Goal: Check status: Check status

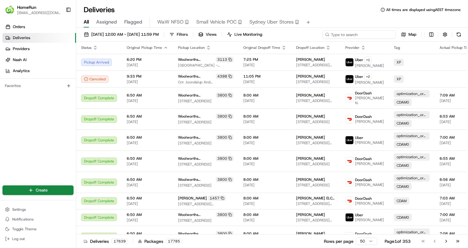
click at [358, 31] on input at bounding box center [359, 34] width 73 height 9
paste input "265713122"
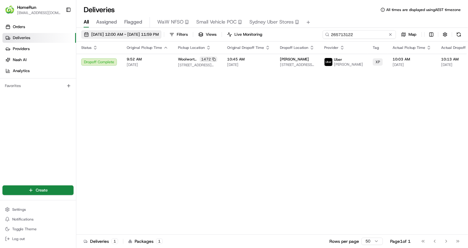
type input "265713122"
click at [145, 38] on button "[DATE] 12:00 AM - [DATE] 11:59 PM" at bounding box center [121, 34] width 80 height 9
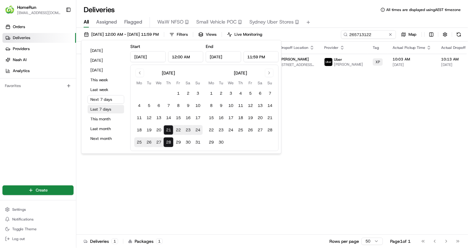
click at [104, 111] on button "Last 7 days" at bounding box center [106, 109] width 37 height 9
type input "[DATE]"
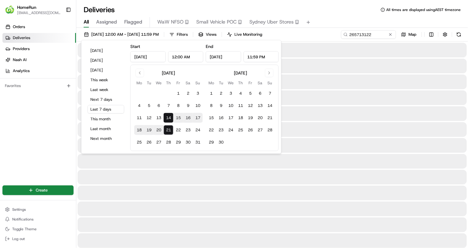
click at [338, 13] on div "Deliveries All times are displayed using AEST timezone" at bounding box center [272, 10] width 392 height 10
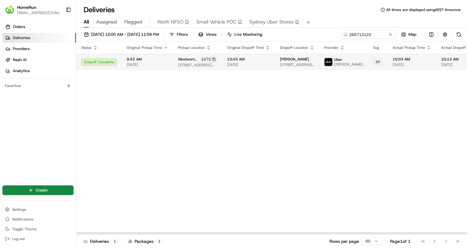
click at [257, 60] on span "10:45 AM" at bounding box center [248, 59] width 43 height 5
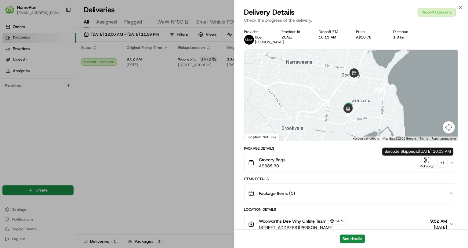
click at [443, 161] on div "+ 1" at bounding box center [443, 163] width 9 height 9
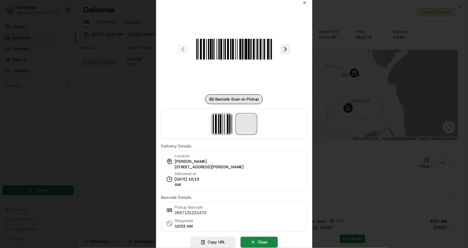
click at [251, 126] on span at bounding box center [247, 124] width 20 height 20
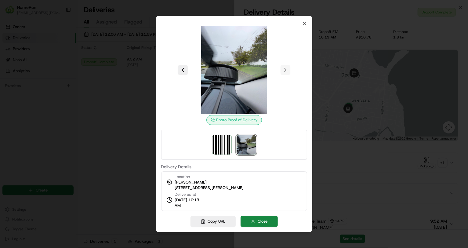
click at [100, 141] on div at bounding box center [234, 124] width 468 height 248
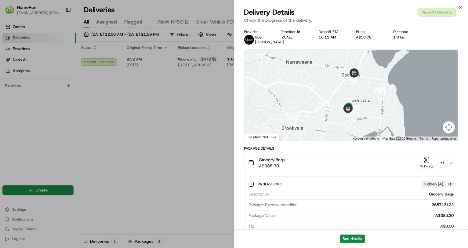
click at [445, 163] on div "+ 1" at bounding box center [443, 163] width 9 height 9
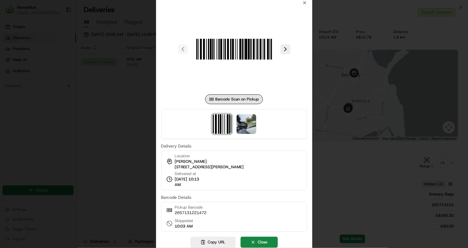
click at [262, 125] on div at bounding box center [234, 124] width 146 height 30
click at [251, 126] on img at bounding box center [247, 124] width 20 height 20
